Goal: Information Seeking & Learning: Learn about a topic

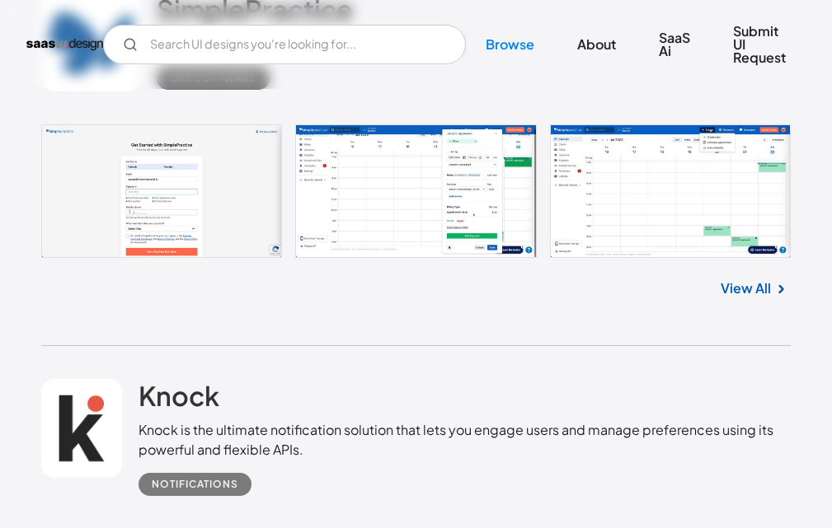
scroll to position [15251, 0]
